Goal: Check status: Check status

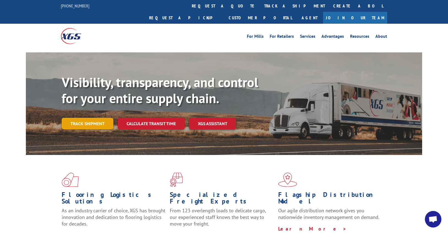
click at [111, 118] on link "Track shipment" at bounding box center [88, 124] width 52 height 12
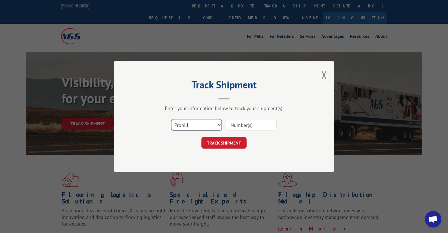
click at [219, 124] on select "Select category... Probill BOL PO" at bounding box center [196, 125] width 51 height 12
select select "bol"
click at [171, 119] on select "Select category... Probill BOL PO" at bounding box center [196, 125] width 51 height 12
click at [239, 124] on input at bounding box center [251, 125] width 51 height 12
type input "8068920"
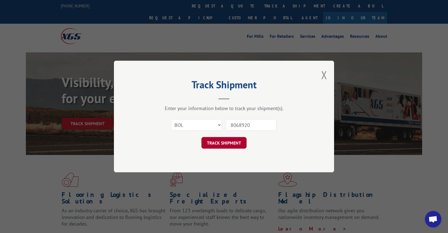
click at [230, 141] on button "TRACK SHIPMENT" at bounding box center [224, 143] width 45 height 12
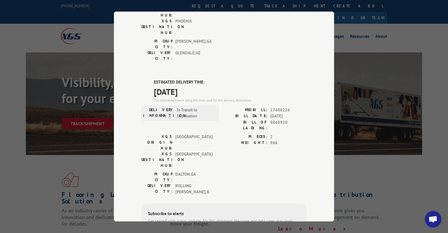
scroll to position [220, 0]
click at [341, 38] on div "Track Shipment DELIVERED DELIVERY INFORMATION: PROBILL: 9042578 BILL DATE: 04/1…" at bounding box center [224, 116] width 448 height 233
click at [343, 35] on div "Track Shipment DELIVERED DELIVERY INFORMATION: PROBILL: 9042578 BILL DATE: 04/1…" at bounding box center [224, 116] width 448 height 233
click at [248, 7] on div "Track Shipment DELIVERED DELIVERY INFORMATION: PROBILL: 9042578 BILL DATE: 04/1…" at bounding box center [224, 116] width 448 height 233
click at [93, 130] on div "Track Shipment DELIVERED DELIVERY INFORMATION: PROBILL: 9042578 BILL DATE: 04/1…" at bounding box center [224, 116] width 448 height 233
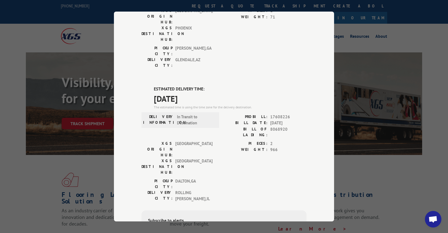
scroll to position [209, 0]
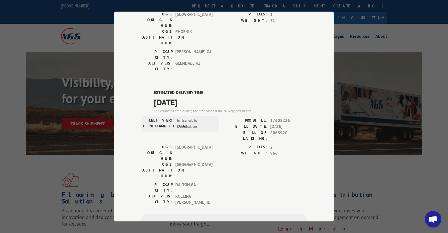
click at [348, 27] on div "Track Shipment DELIVERED DELIVERY INFORMATION: PROBILL: 9042578 BILL DATE: 04/1…" at bounding box center [224, 116] width 448 height 233
drag, startPoint x: 285, startPoint y: 27, endPoint x: 288, endPoint y: 42, distance: 15.1
click at [288, 90] on div "ESTIMATED DELIVERY TIME: 09/12/2025 The estimated time is using the time zone f…" at bounding box center [230, 102] width 153 height 24
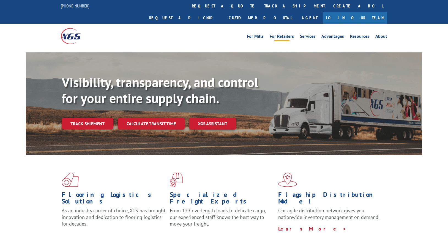
click at [286, 34] on link "For Retailers" at bounding box center [282, 37] width 24 height 6
click at [94, 118] on link "Track shipment" at bounding box center [88, 124] width 52 height 12
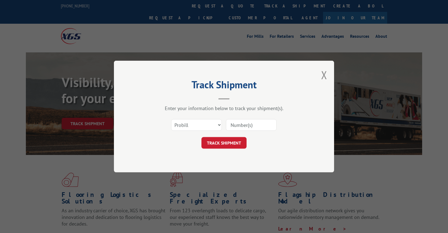
click at [232, 127] on input at bounding box center [251, 125] width 51 height 12
type input "17608226"
click at [227, 144] on button "TRACK SHIPMENT" at bounding box center [224, 143] width 45 height 12
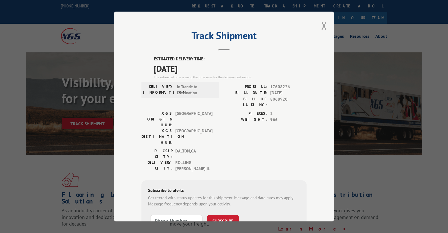
click at [323, 26] on button "Close modal" at bounding box center [324, 25] width 6 height 15
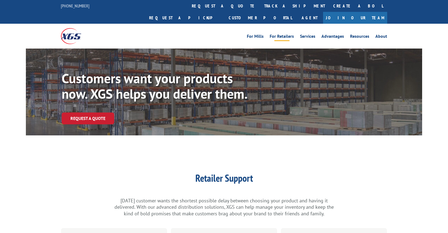
click at [293, 34] on link "For Retailers" at bounding box center [282, 37] width 24 height 6
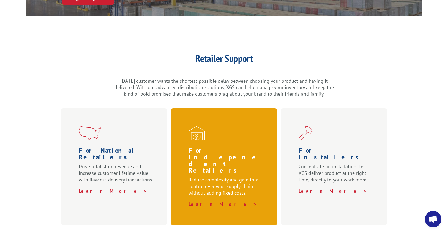
scroll to position [110, 0]
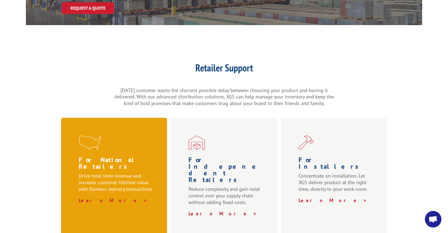
click at [112, 172] on p "Drive total store revenue and increase customer lifetime value with flawless de…" at bounding box center [117, 184] width 77 height 25
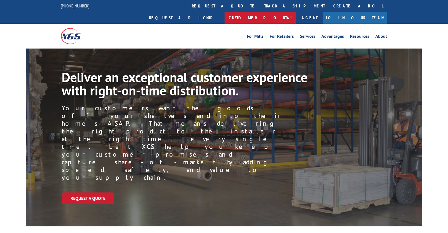
click at [296, 12] on link "Customer Portal" at bounding box center [261, 18] width 72 height 12
click at [301, 34] on li "Services" at bounding box center [307, 37] width 21 height 6
click at [304, 34] on link "Services" at bounding box center [307, 37] width 15 height 6
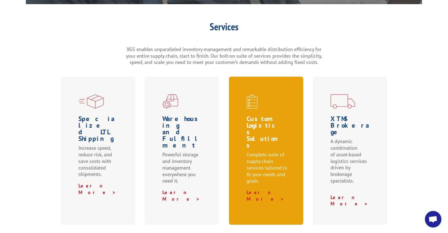
scroll to position [138, 0]
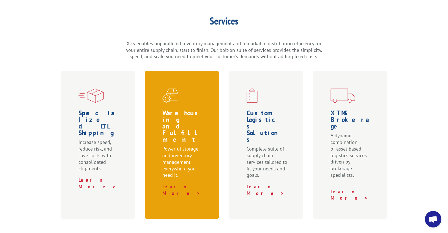
click at [188, 145] on p "Powerful storage and inventory management everywhere you need it." at bounding box center [182, 164] width 41 height 38
click at [175, 183] on link "Learn More >" at bounding box center [181, 189] width 38 height 13
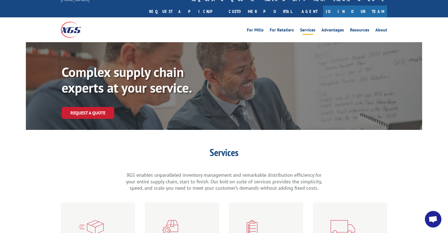
scroll to position [0, 0]
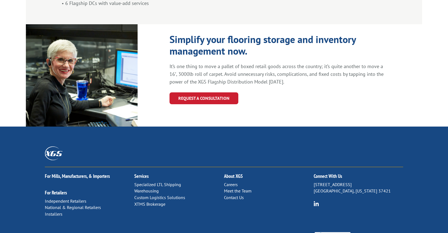
scroll to position [600, 0]
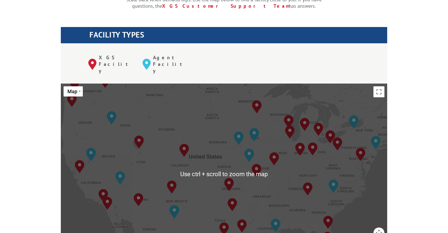
scroll to position [220, 0]
